Goal: Task Accomplishment & Management: Use online tool/utility

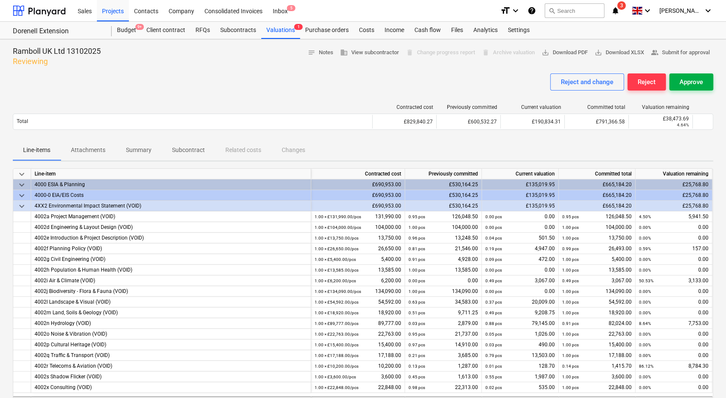
click at [702, 81] on div "Approve" at bounding box center [691, 81] width 23 height 11
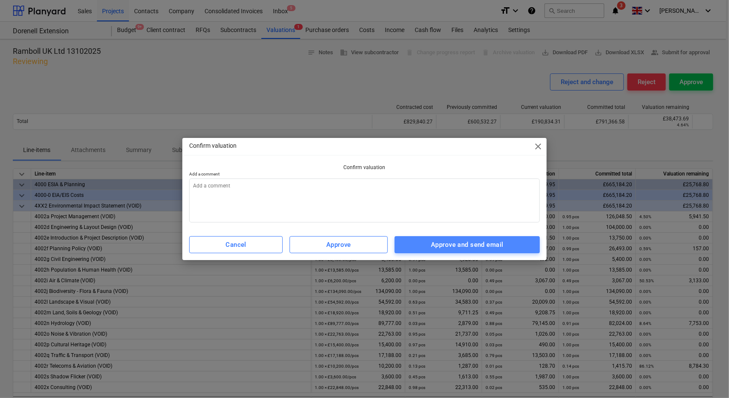
click at [501, 238] on button "Approve and send email" at bounding box center [467, 244] width 146 height 17
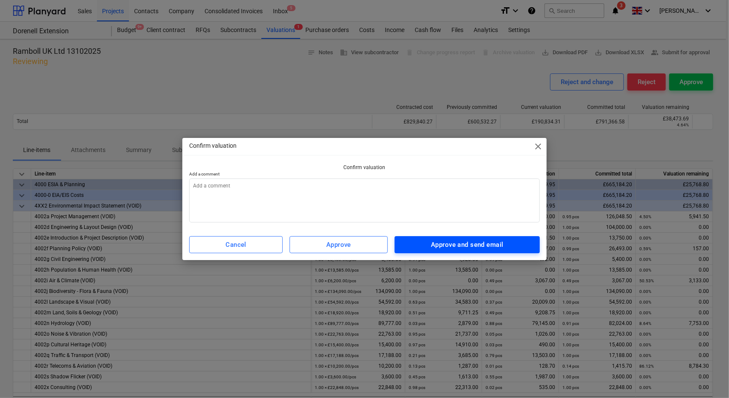
type textarea "x"
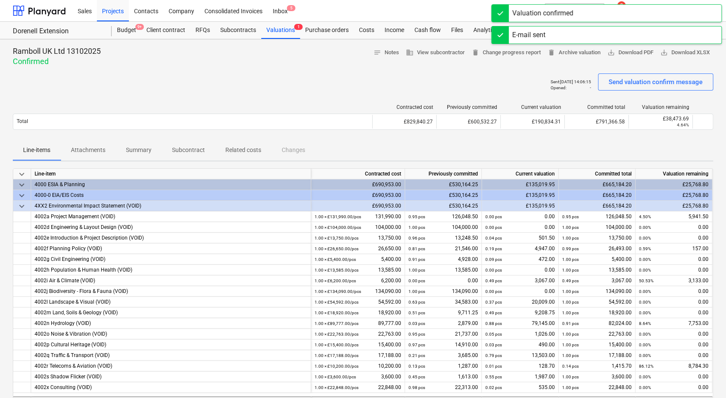
click at [561, 13] on div "Valuation confirmed" at bounding box center [542, 13] width 61 height 10
click at [557, 14] on div "E-mail sent" at bounding box center [606, 13] width 231 height 18
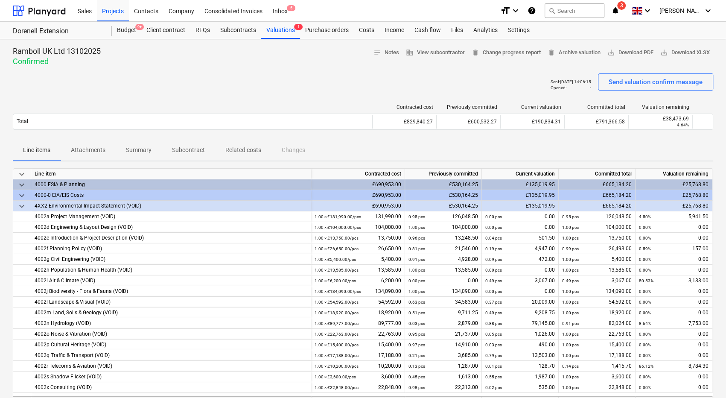
click at [620, 12] on icon "notifications" at bounding box center [615, 11] width 9 height 10
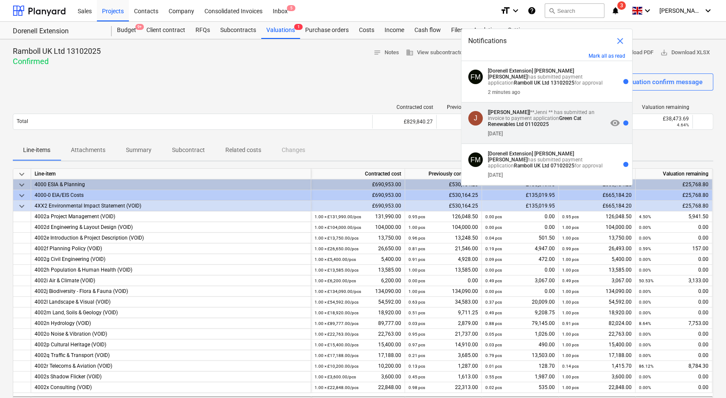
click at [564, 133] on div "[DATE]" at bounding box center [547, 131] width 119 height 9
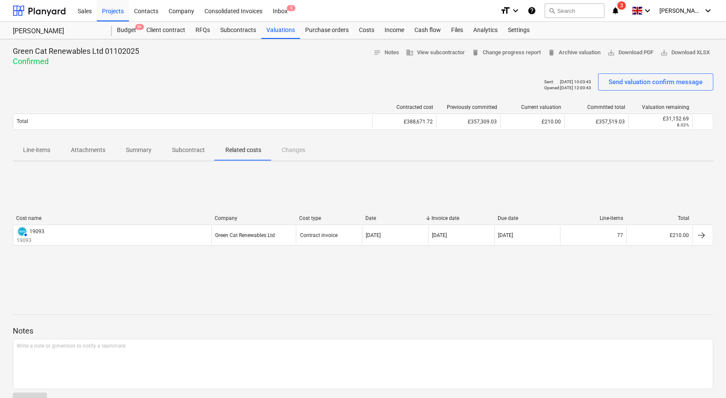
click at [626, 9] on span "3" at bounding box center [621, 5] width 9 height 9
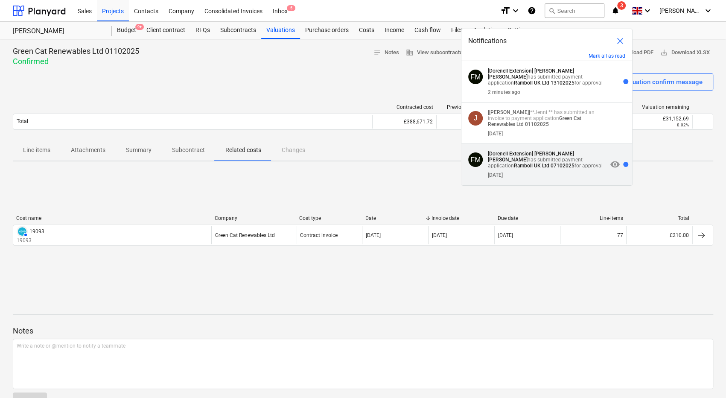
click at [567, 172] on div "[DATE]" at bounding box center [547, 173] width 119 height 9
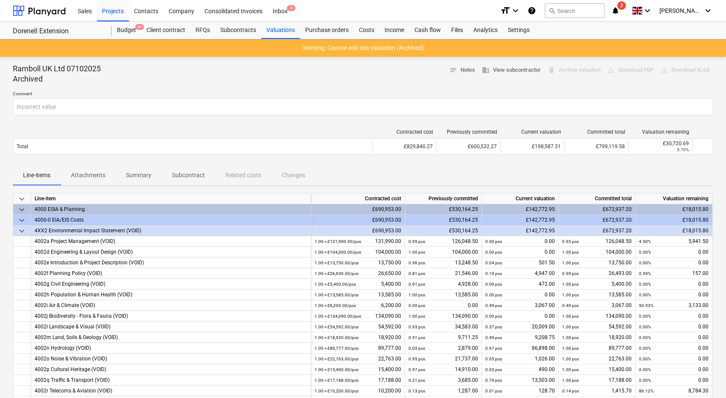
click at [620, 14] on icon "notifications" at bounding box center [615, 11] width 9 height 10
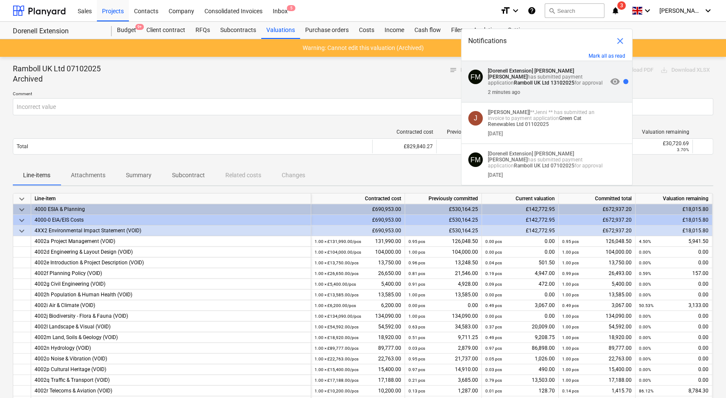
click at [569, 64] on div "FM [Dorenell Extension] [PERSON_NAME] [PERSON_NAME] has submitted payment appli…" at bounding box center [546, 81] width 171 height 41
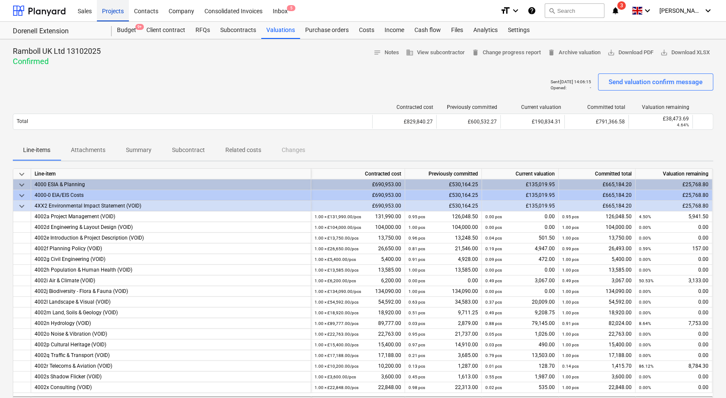
click at [109, 10] on div "Projects" at bounding box center [113, 11] width 32 height 22
